Goal: Information Seeking & Learning: Learn about a topic

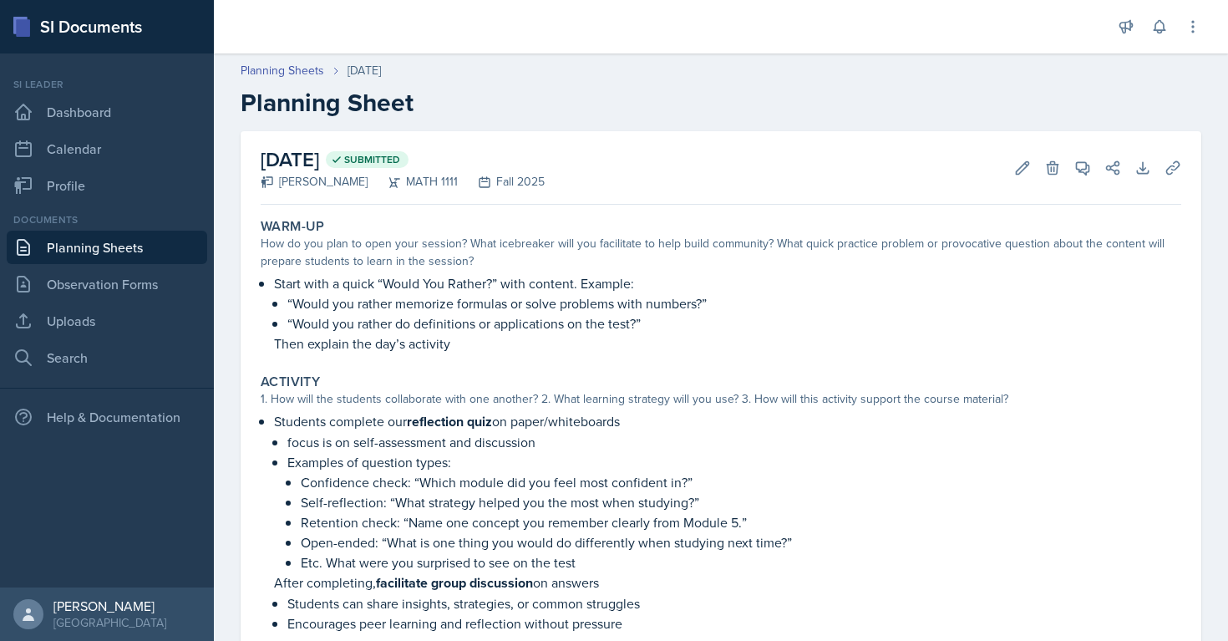
click at [110, 243] on link "Planning Sheets" at bounding box center [107, 247] width 200 height 33
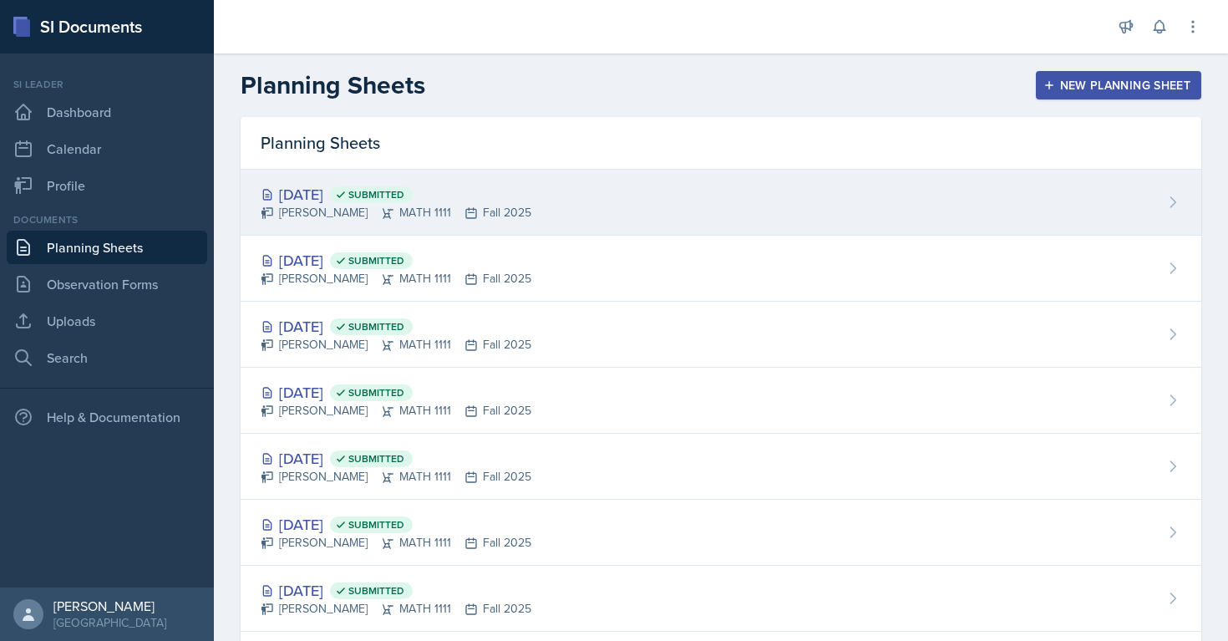
click at [337, 205] on div "[PERSON_NAME] MATH 1111 Fall 2025" at bounding box center [396, 213] width 271 height 18
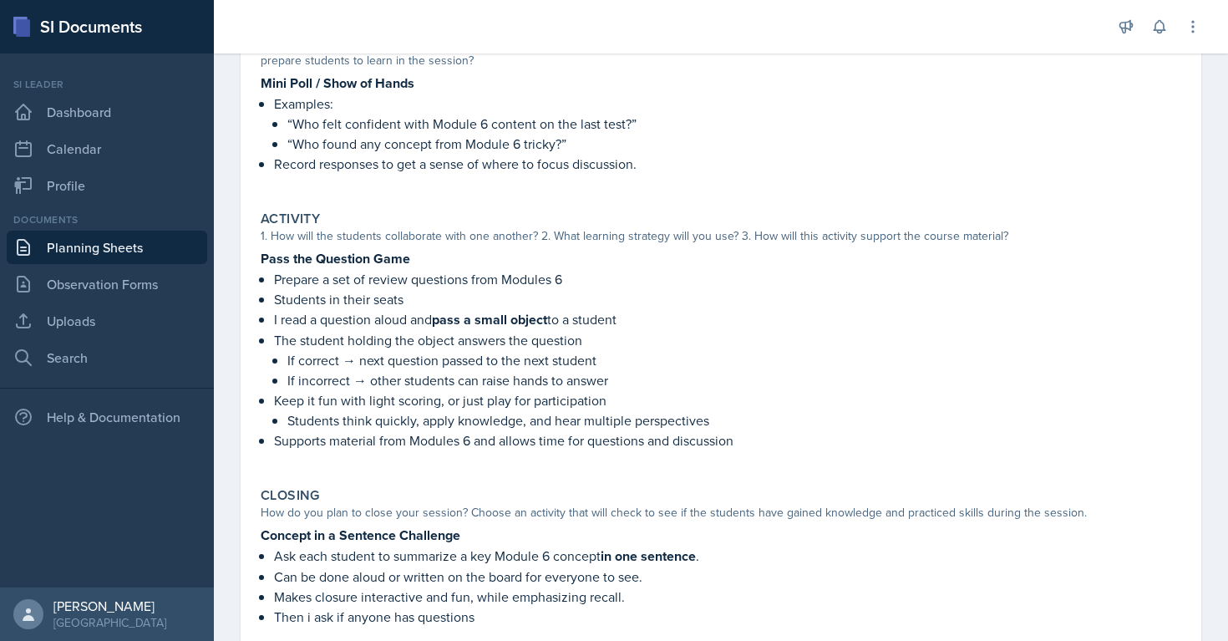
scroll to position [194, 0]
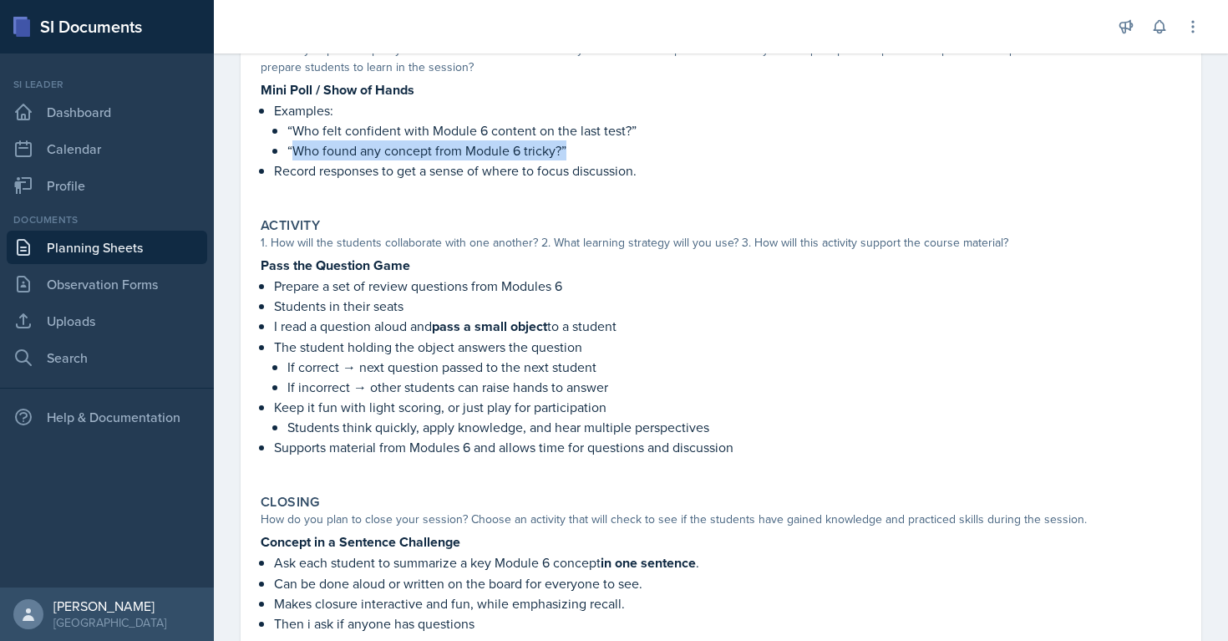
drag, startPoint x: 291, startPoint y: 142, endPoint x: 594, endPoint y: 154, distance: 302.6
click at [594, 155] on p "“Who found any concept from Module 6 tricky?”" at bounding box center [734, 150] width 894 height 20
click at [706, 150] on p "“Who found any concept from Module 6 tricky?”" at bounding box center [734, 150] width 894 height 20
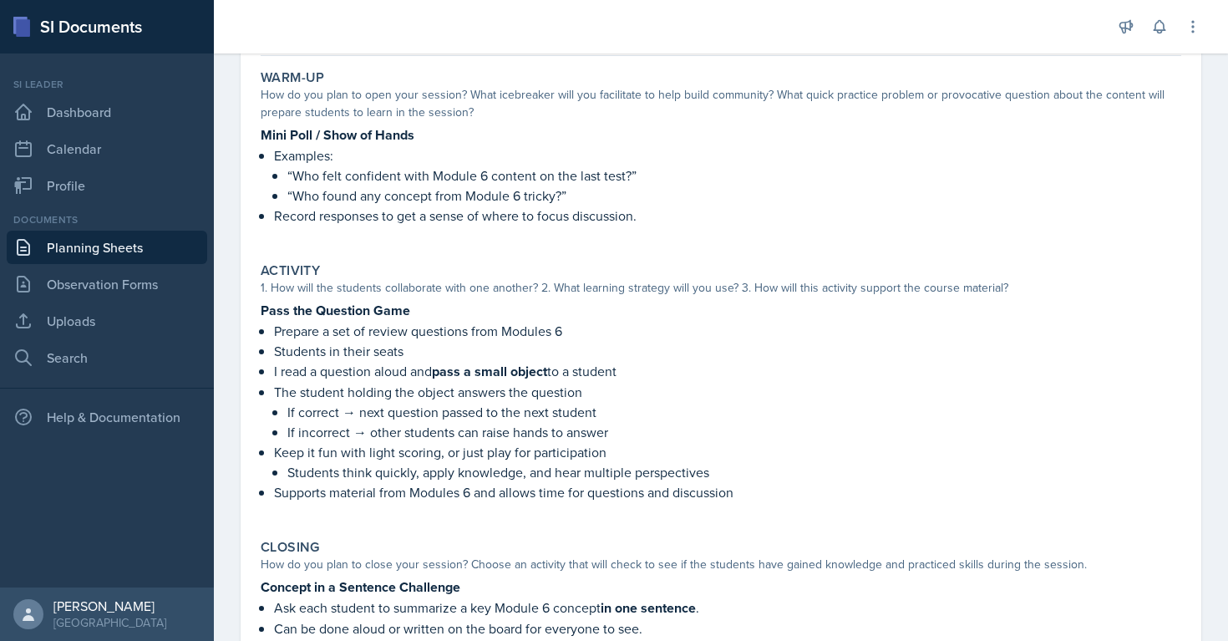
scroll to position [39, 0]
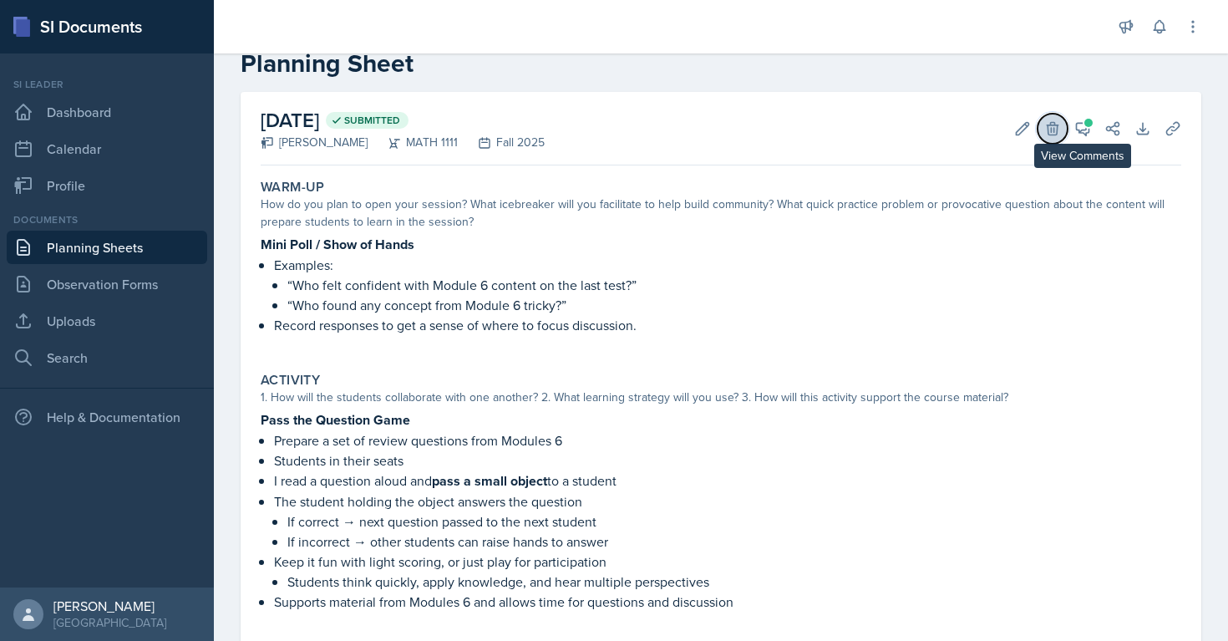
click at [1062, 123] on button "Delete" at bounding box center [1052, 129] width 30 height 30
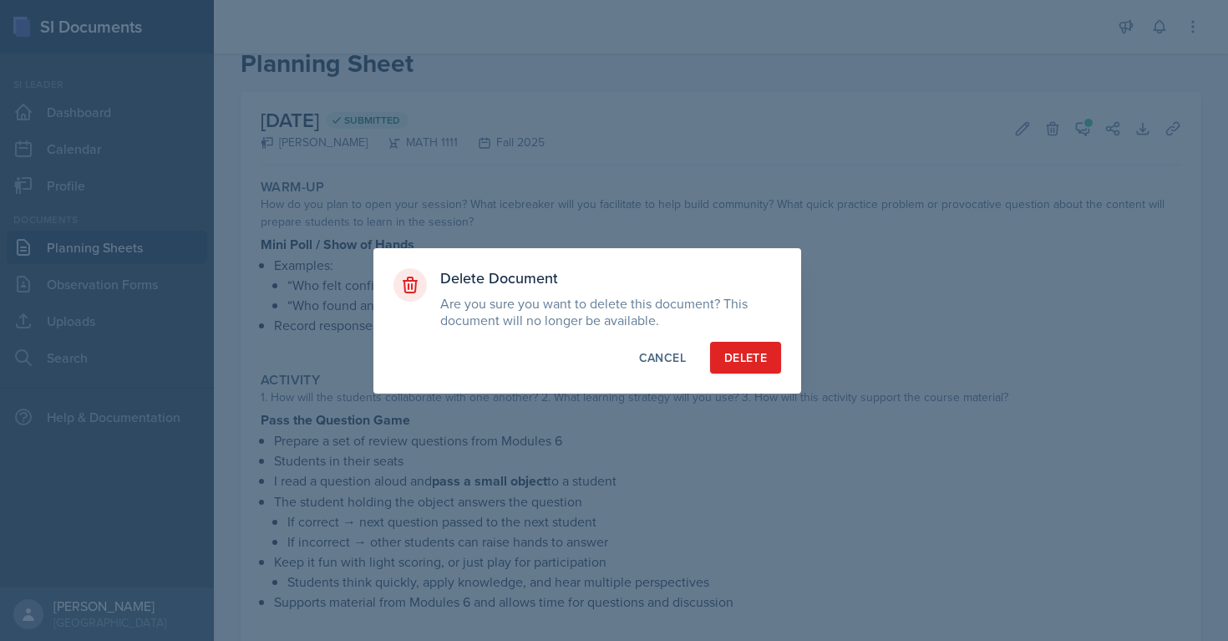
click at [1076, 128] on div at bounding box center [614, 320] width 1228 height 641
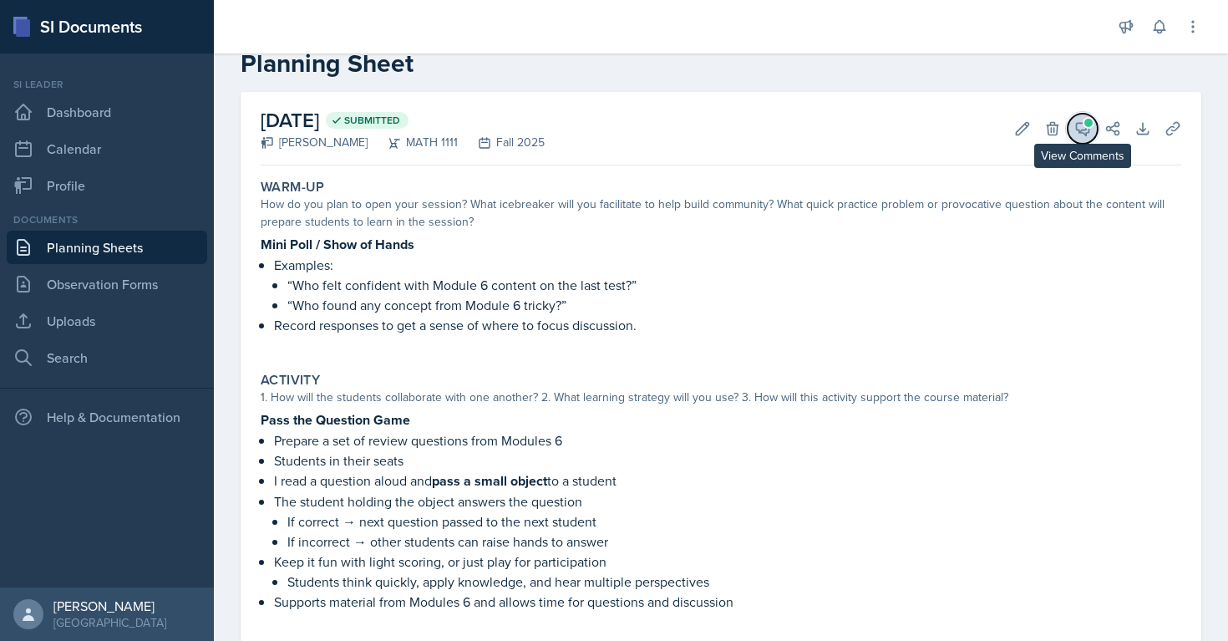
click at [1088, 129] on icon at bounding box center [1083, 129] width 13 height 13
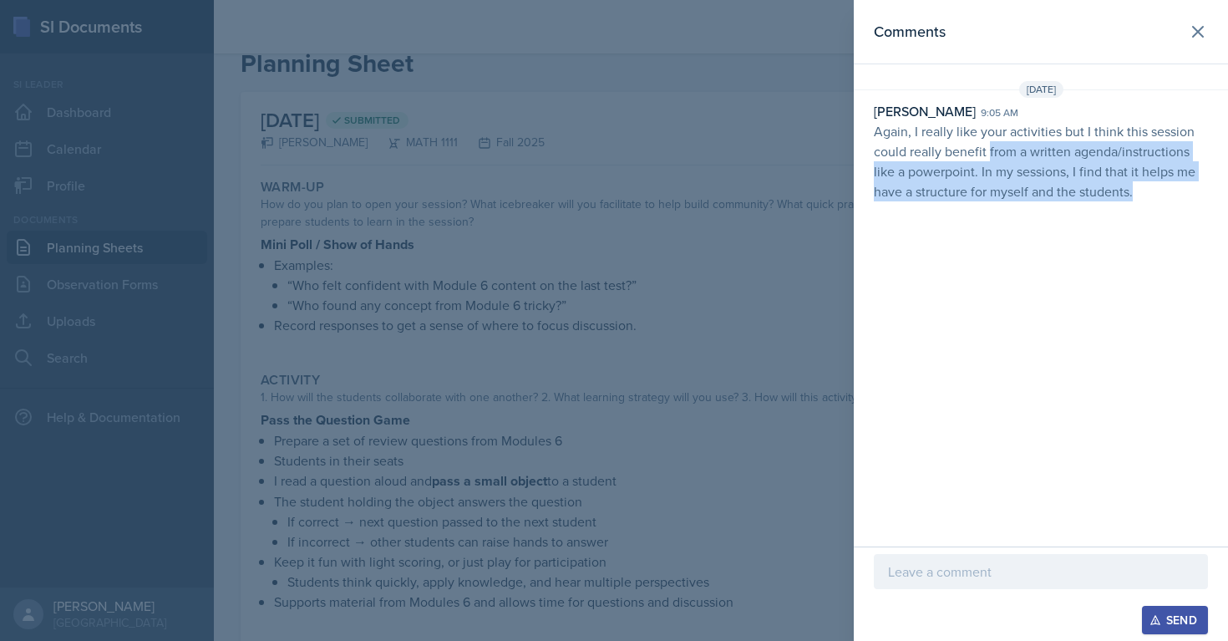
drag, startPoint x: 987, startPoint y: 154, endPoint x: 1133, endPoint y: 198, distance: 152.7
click at [1133, 198] on p "Again, I really like your activities but I think this session could really bene…" at bounding box center [1041, 161] width 334 height 80
click at [1203, 32] on icon at bounding box center [1198, 32] width 20 height 20
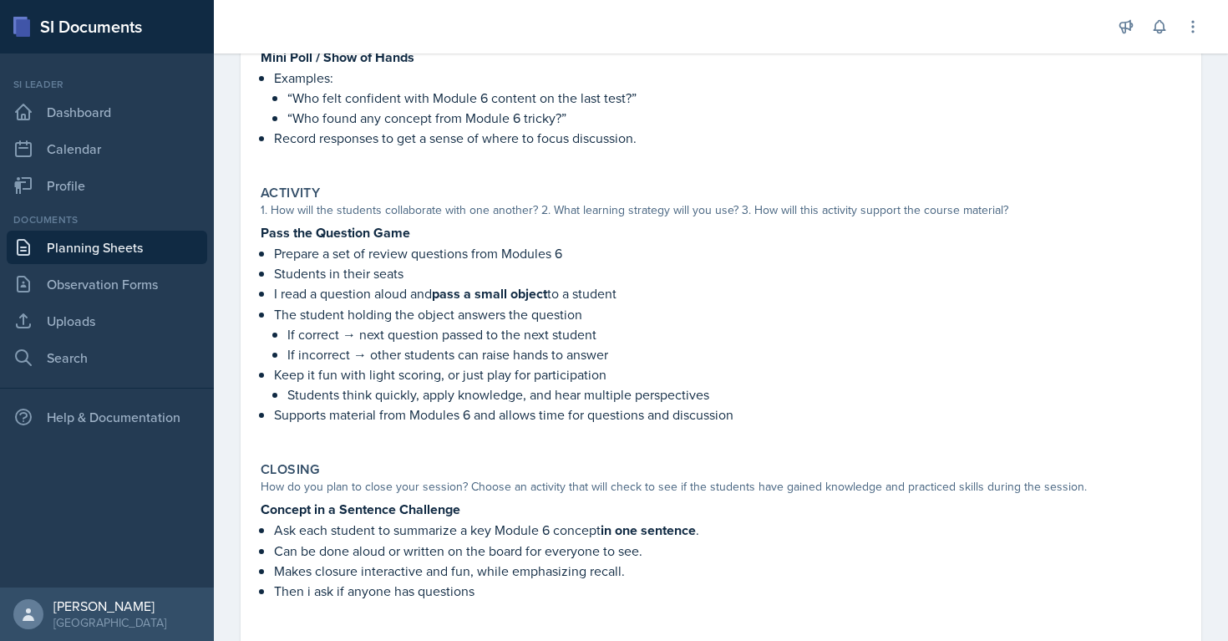
scroll to position [7, 0]
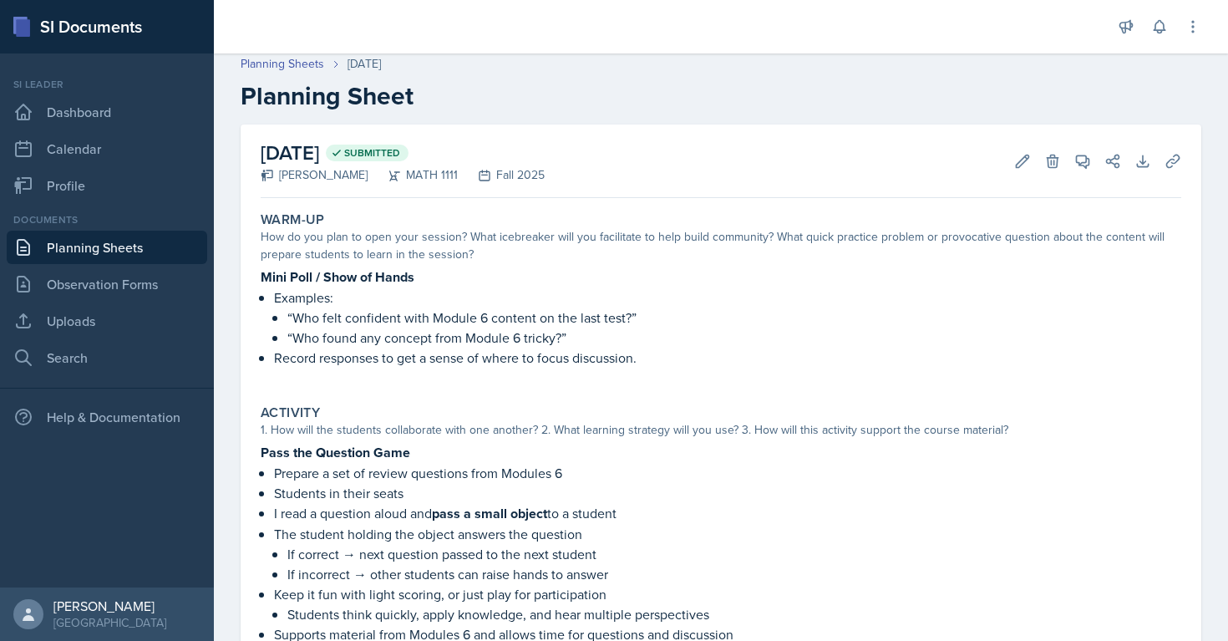
click at [105, 248] on link "Planning Sheets" at bounding box center [107, 247] width 200 height 33
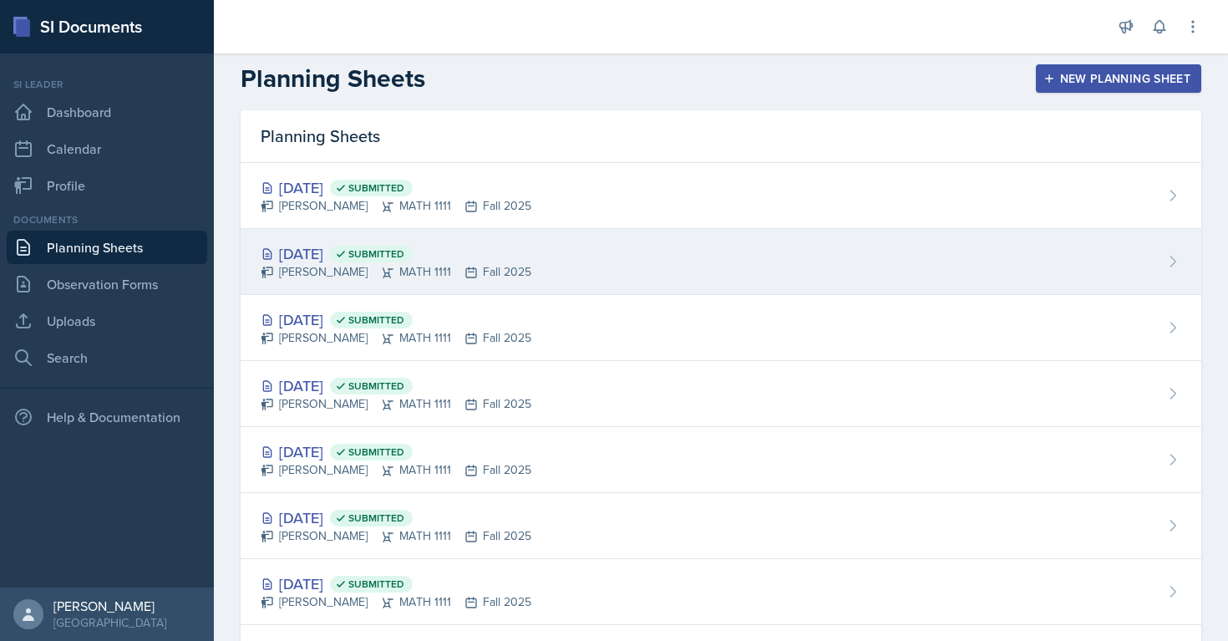
click at [297, 276] on div "[PERSON_NAME] MATH 1111 Fall 2025" at bounding box center [396, 272] width 271 height 18
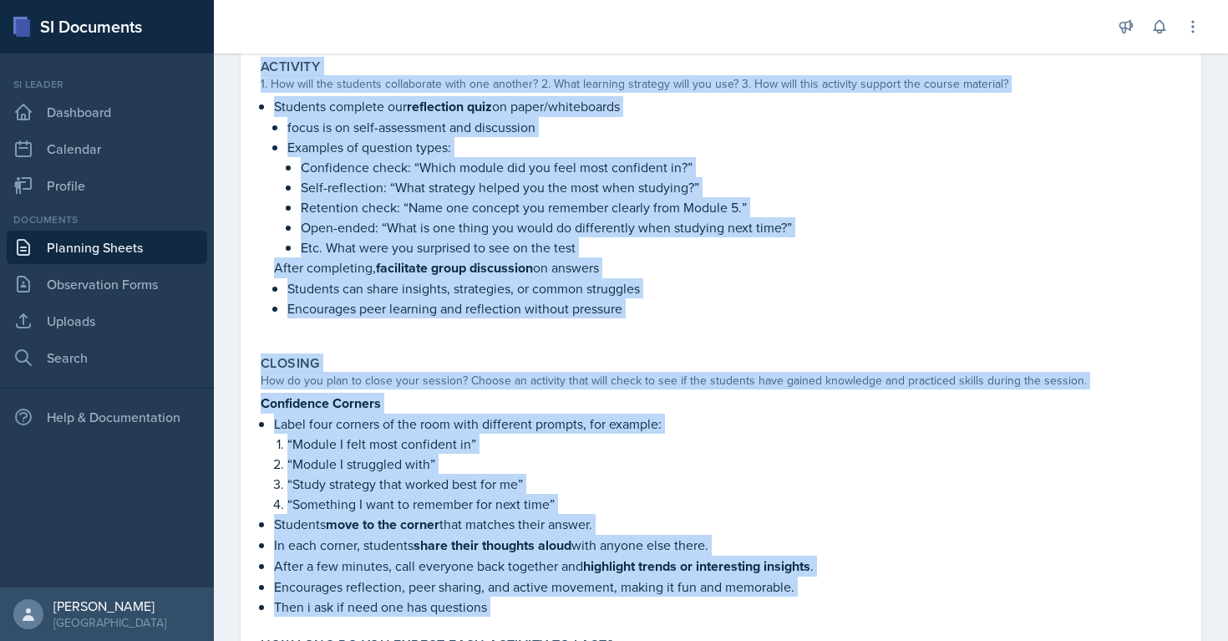
scroll to position [433, 0]
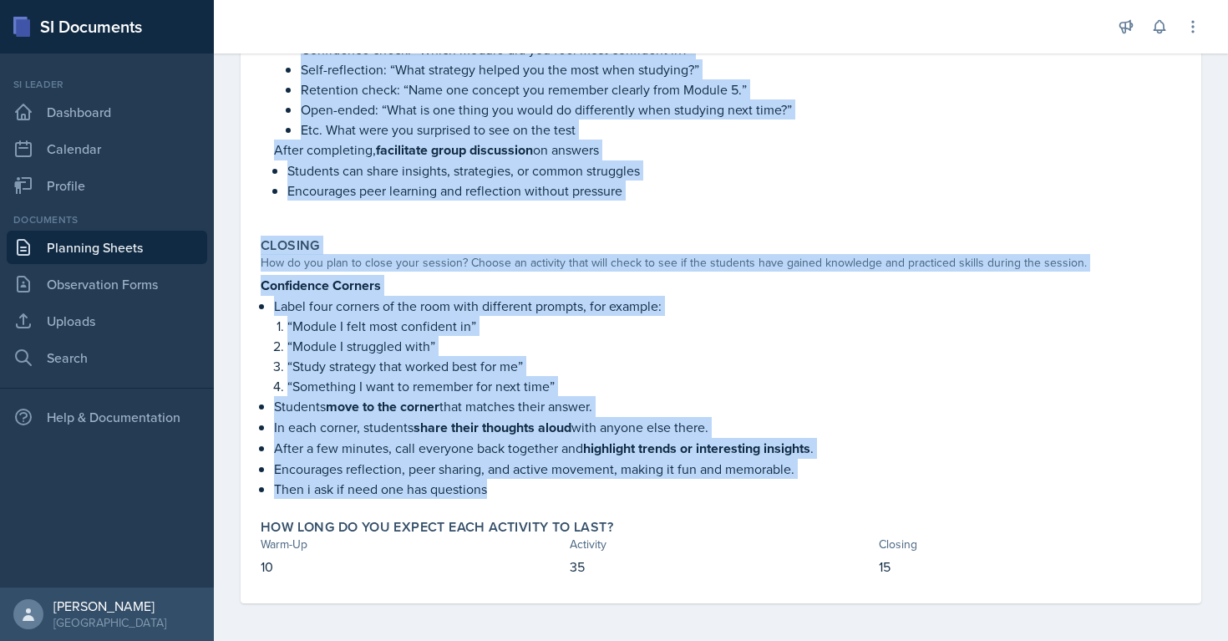
drag, startPoint x: 260, startPoint y: 224, endPoint x: 748, endPoint y: 480, distance: 551.0
click at [748, 480] on div "Warm-Up How do you plan to open your session? What icebreaker will you facilita…" at bounding box center [721, 191] width 920 height 824
copy div "Lore-Ip Dol si ame cons ad elit sedd eiusmod? Temp incididunt utla etd magnaali…"
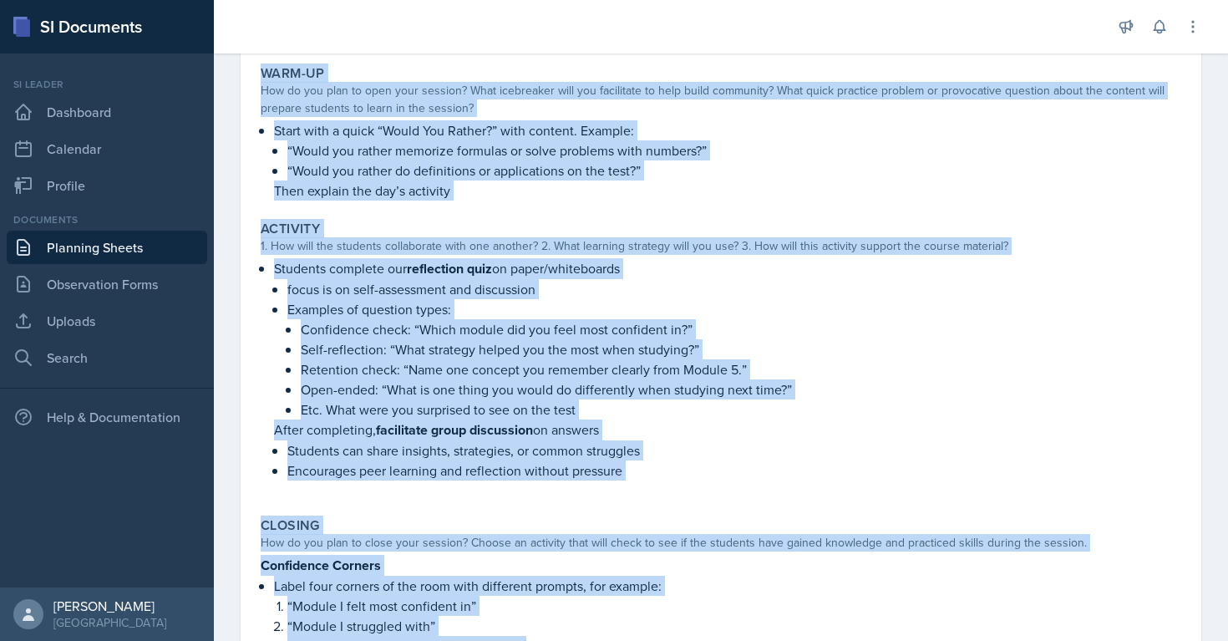
scroll to position [25, 0]
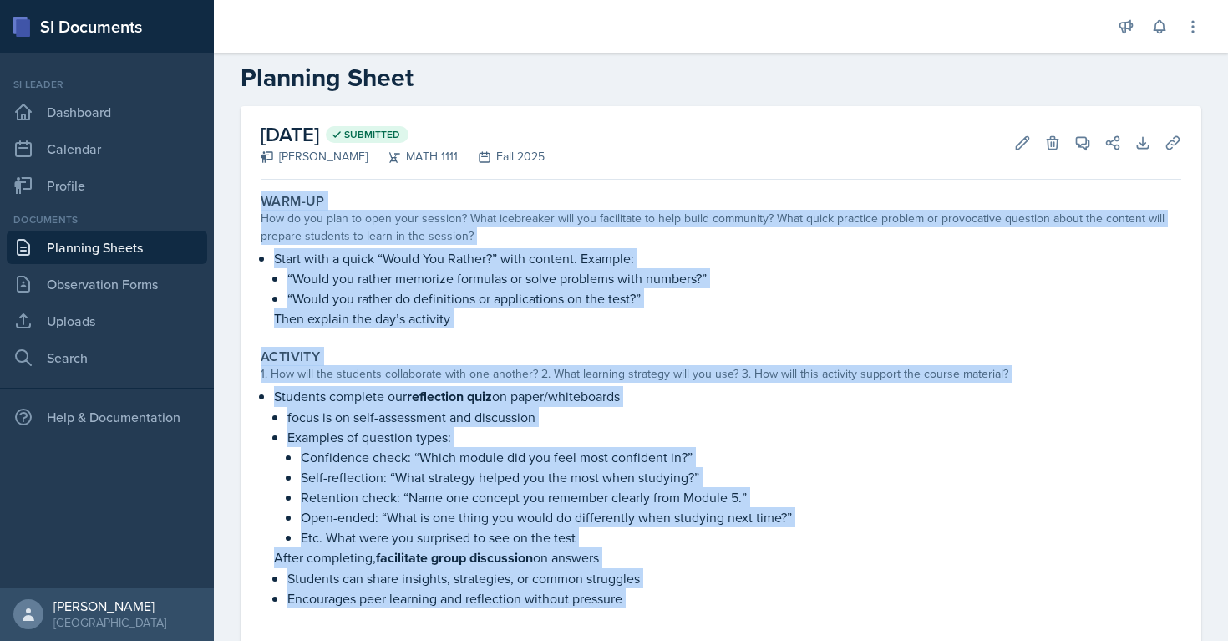
click at [149, 246] on link "Planning Sheets" at bounding box center [107, 247] width 200 height 33
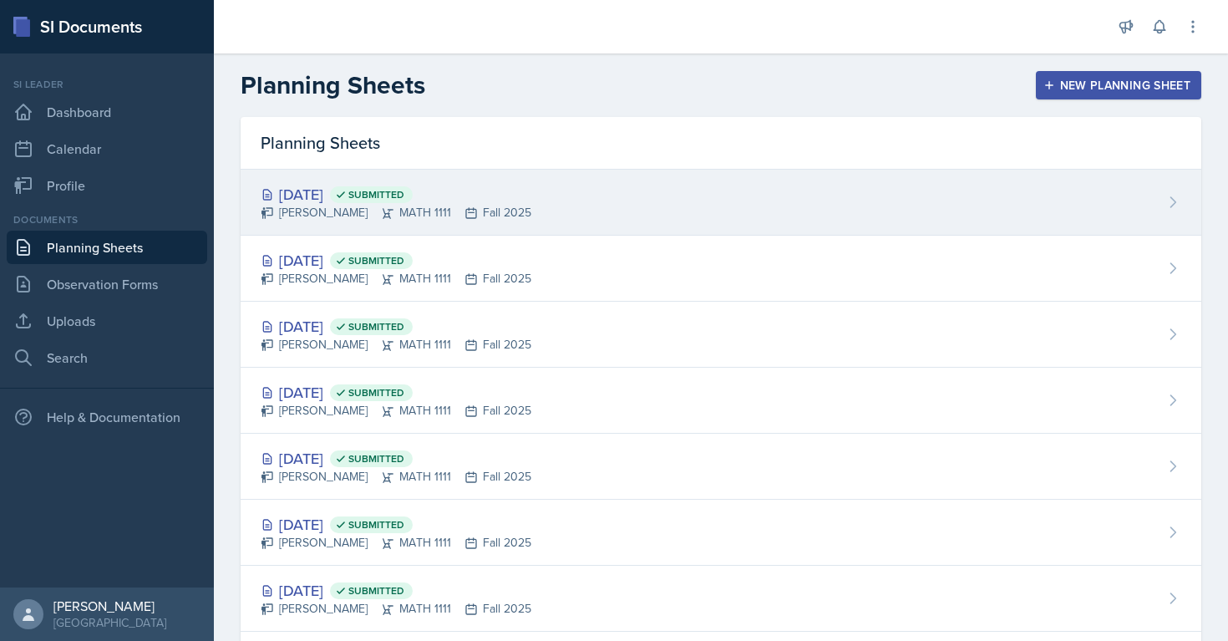
click at [404, 194] on span "Submitted" at bounding box center [376, 194] width 56 height 13
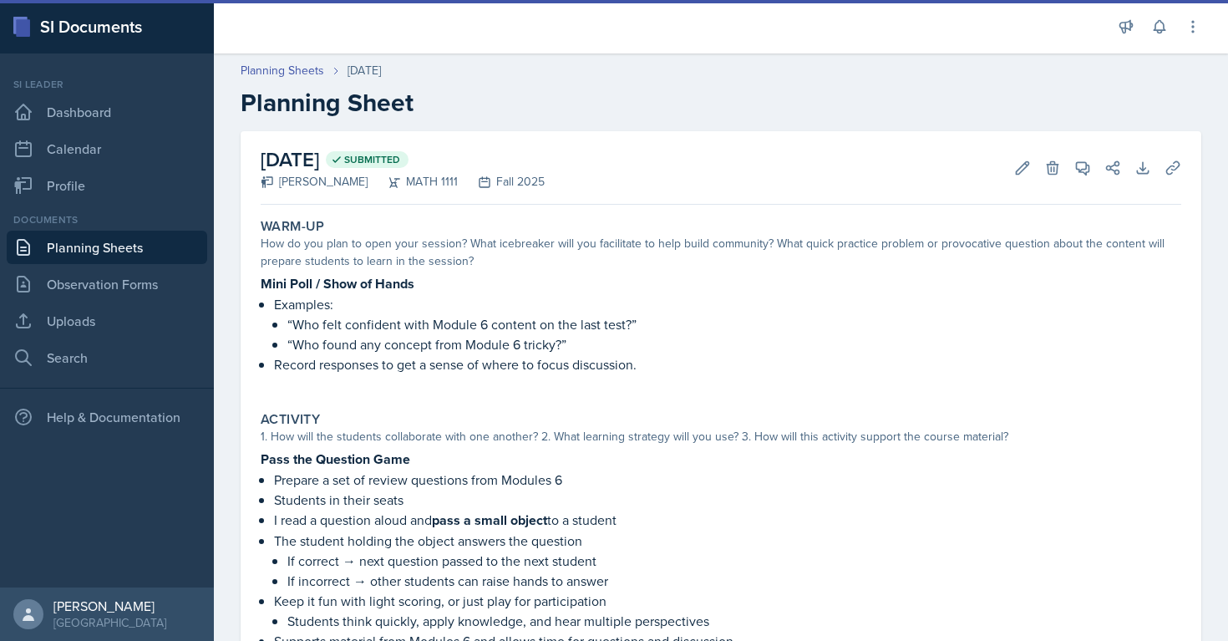
scroll to position [345, 0]
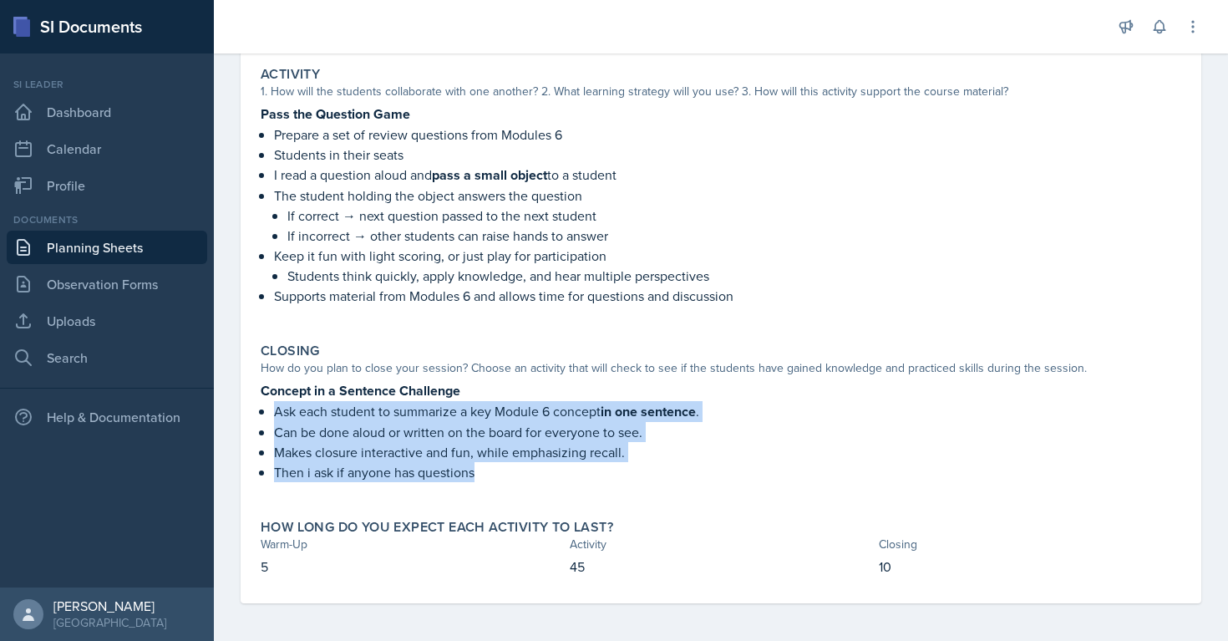
drag, startPoint x: 271, startPoint y: 407, endPoint x: 713, endPoint y: 474, distance: 446.8
click at [713, 474] on div "Concept in a Sentence Challenge Ask each student to summarize a key Module 6 co…" at bounding box center [721, 439] width 920 height 119
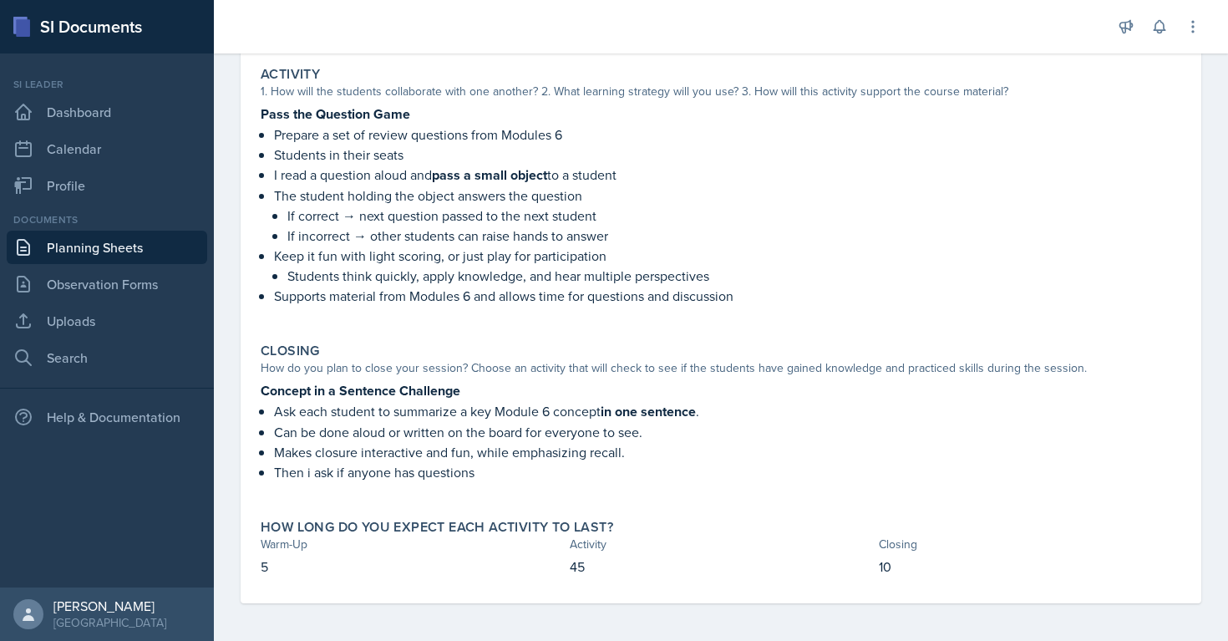
click at [458, 180] on strong "pass a small object" at bounding box center [489, 174] width 115 height 19
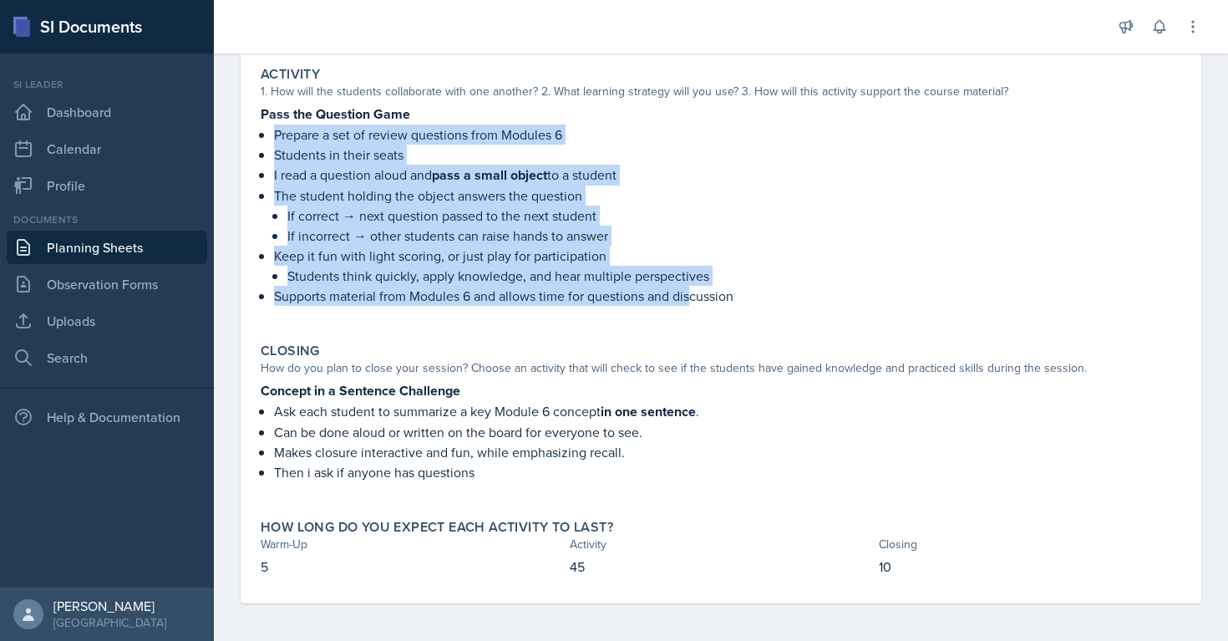
drag, startPoint x: 273, startPoint y: 135, endPoint x: 699, endPoint y: 292, distance: 454.0
click at [699, 292] on ul "Prepare a set of review questions from Modules 6 Students in their seats I read…" at bounding box center [727, 214] width 907 height 181
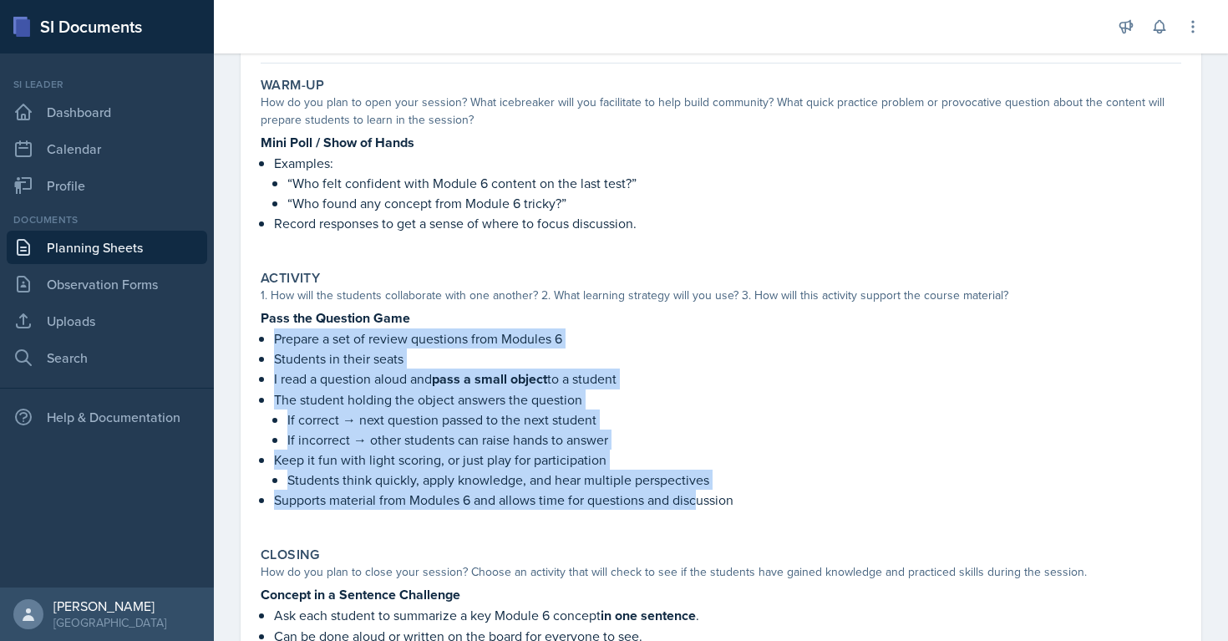
scroll to position [117, 0]
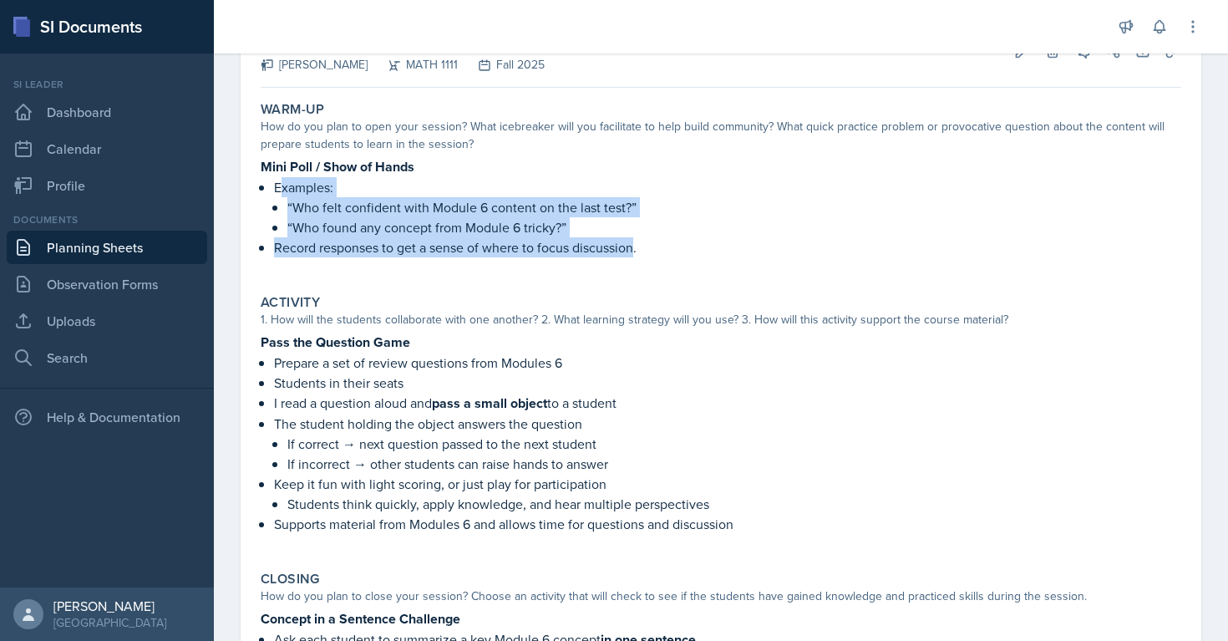
drag, startPoint x: 279, startPoint y: 188, endPoint x: 634, endPoint y: 241, distance: 359.0
click at [634, 241] on ul "Examples: “Who felt confident with Module 6 content on the last test?” “Who fou…" at bounding box center [727, 217] width 907 height 80
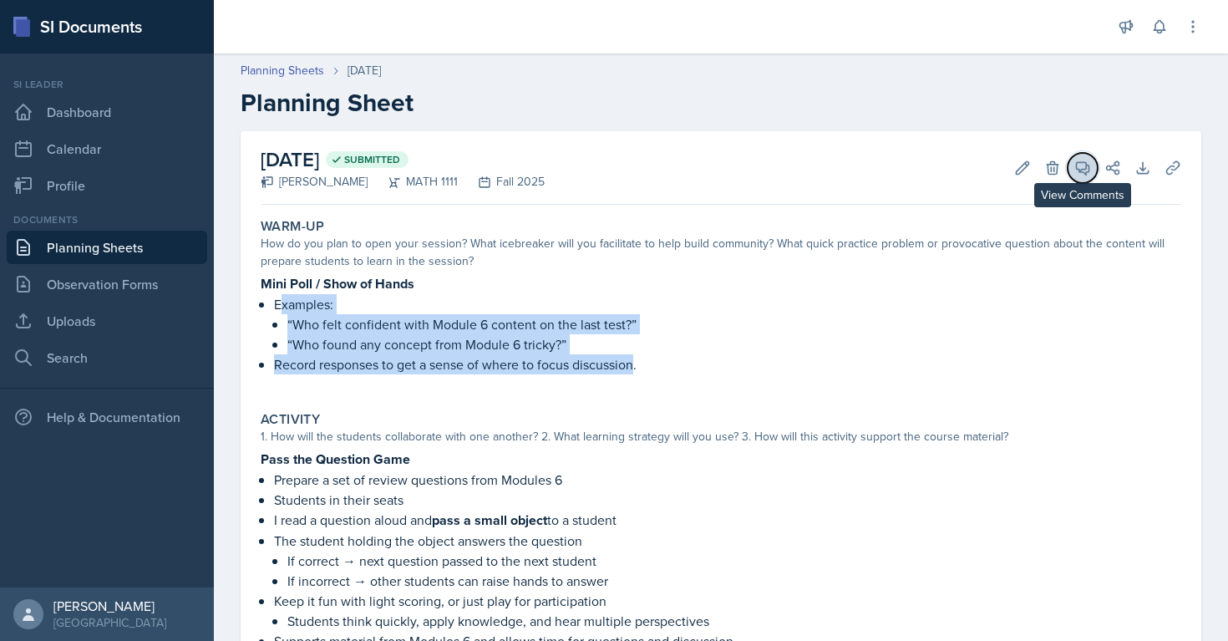
click at [1079, 169] on icon at bounding box center [1082, 168] width 17 height 17
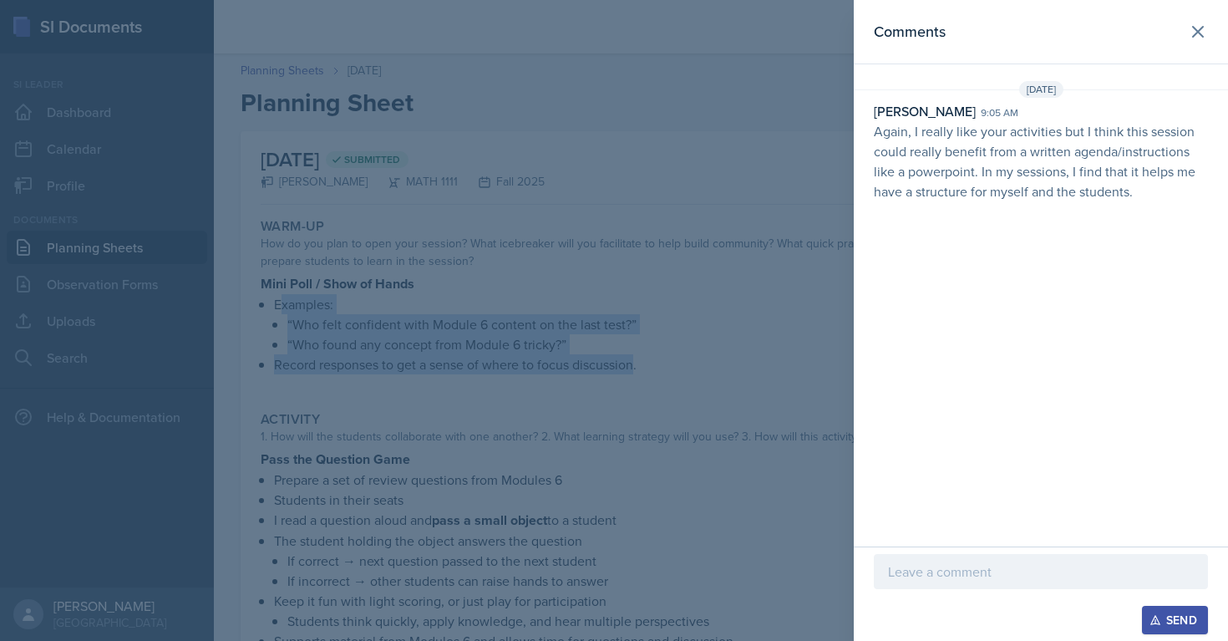
drag, startPoint x: 875, startPoint y: 138, endPoint x: 1164, endPoint y: 189, distance: 293.4
click at [1164, 189] on p "Again, I really like your activities but I think this session could really bene…" at bounding box center [1041, 161] width 334 height 80
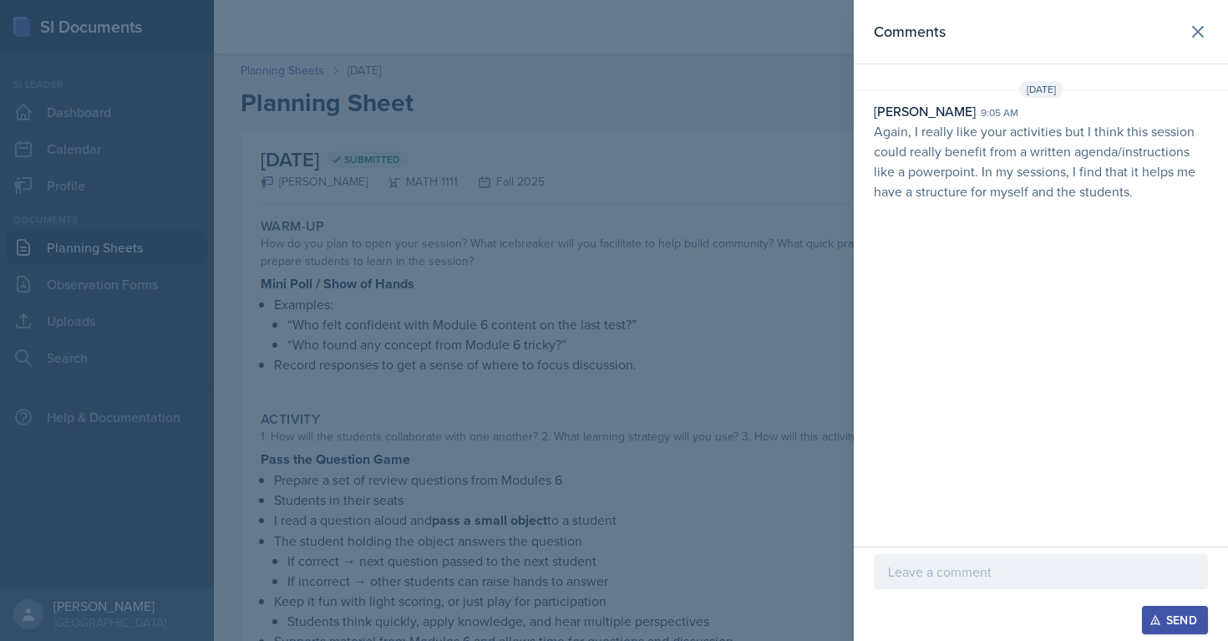
click at [907, 583] on div at bounding box center [1041, 571] width 334 height 35
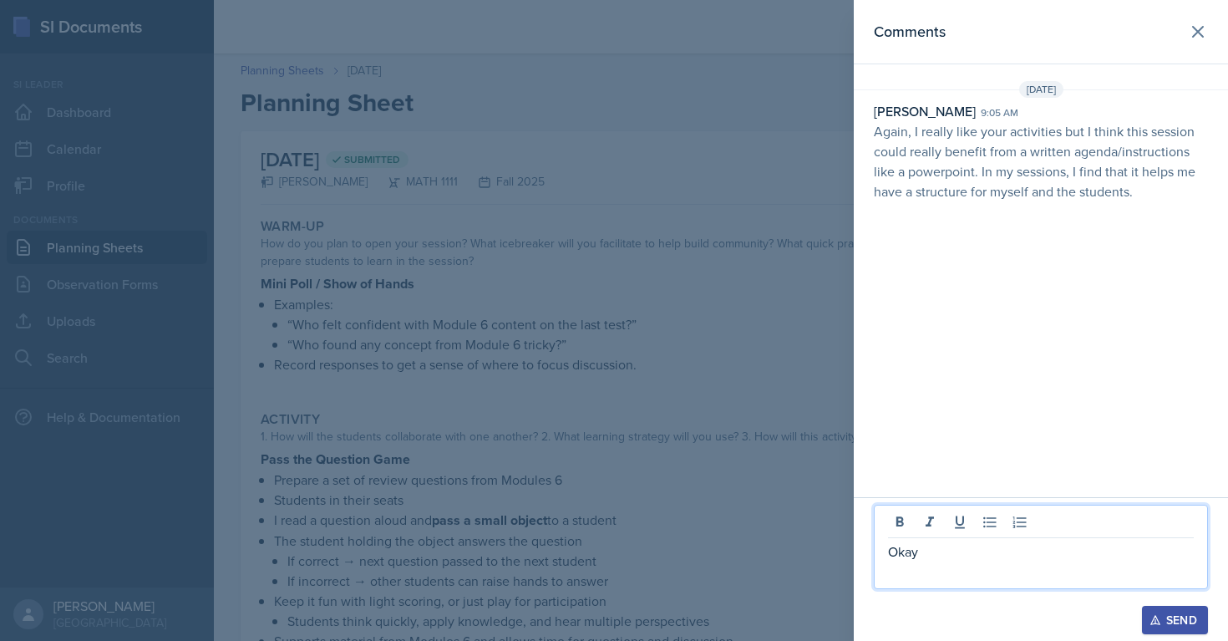
click at [1189, 603] on div at bounding box center [1041, 597] width 334 height 17
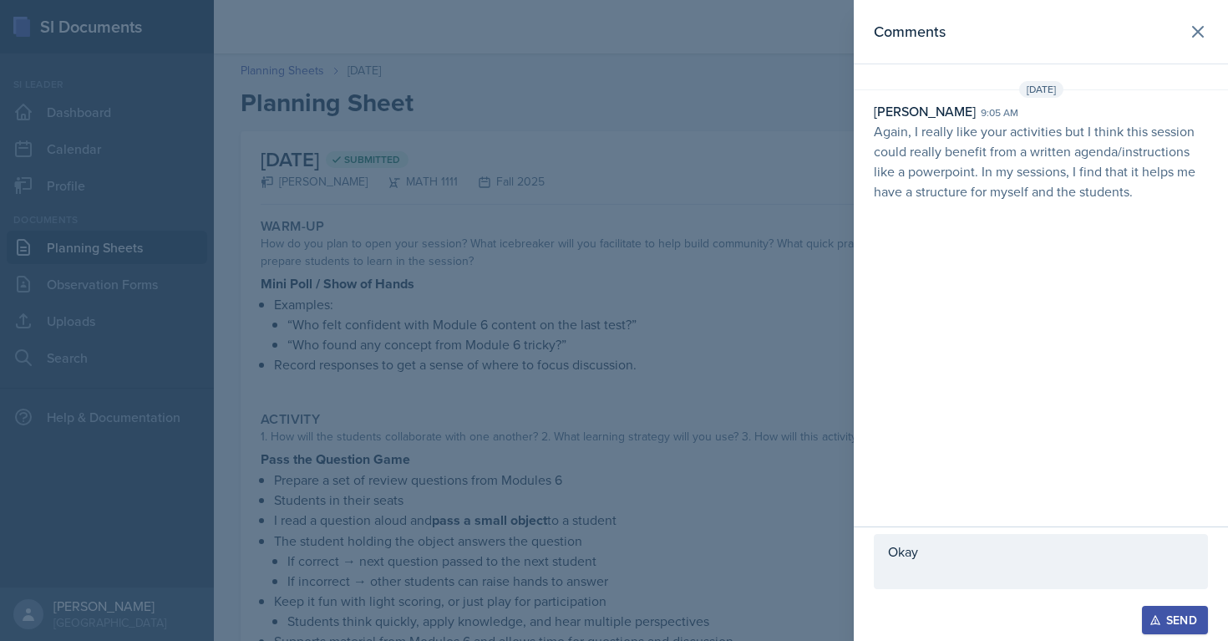
click at [1188, 615] on div "Send" at bounding box center [1175, 619] width 44 height 13
